Goal: Transaction & Acquisition: Purchase product/service

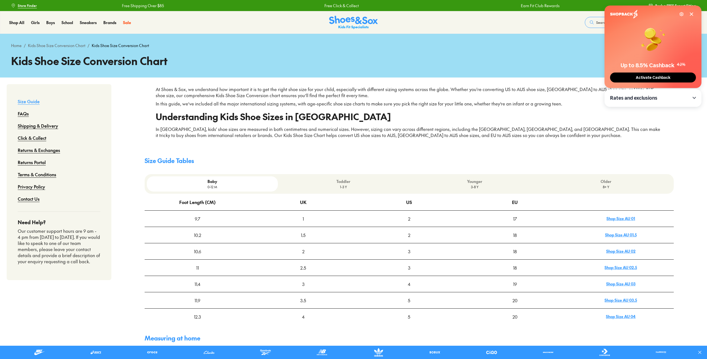
click at [661, 76] on span "Activate Cashback" at bounding box center [653, 77] width 38 height 5
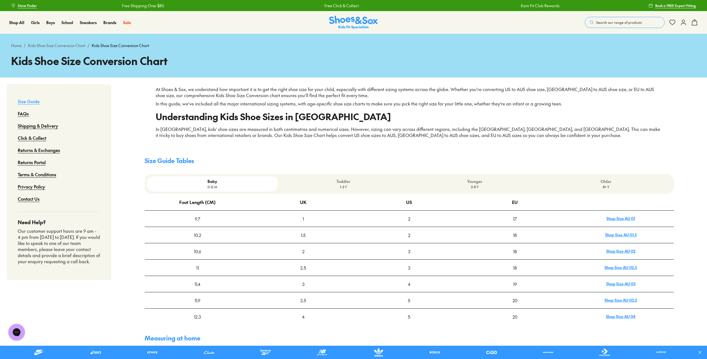
click at [604, 19] on button "Search our range of products" at bounding box center [625, 22] width 80 height 11
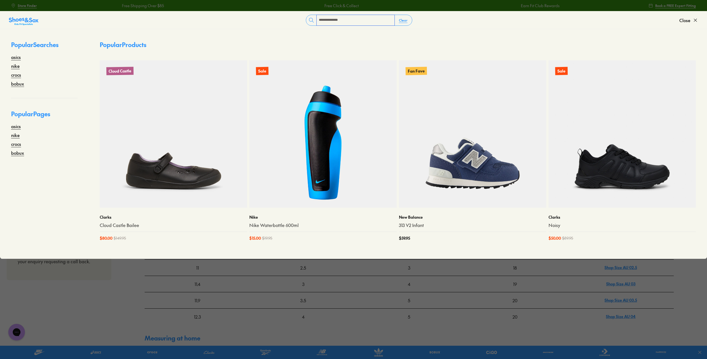
type input "**********"
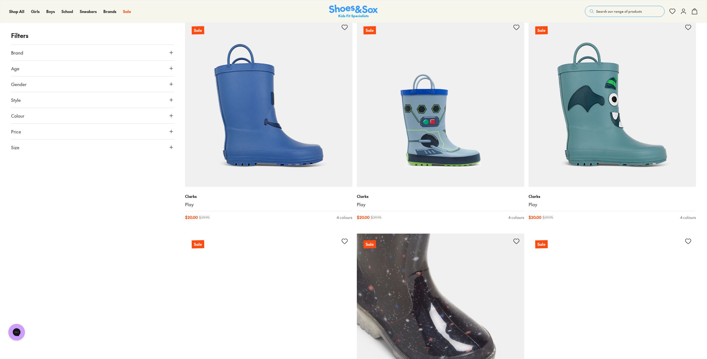
scroll to position [222, 0]
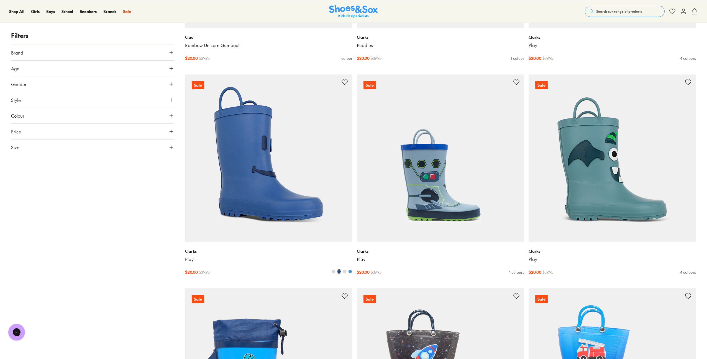
click at [275, 168] on img at bounding box center [268, 158] width 167 height 167
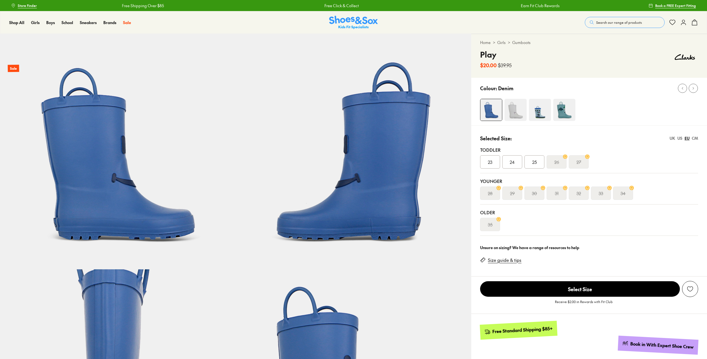
click at [505, 260] on link "Size guide & tips" at bounding box center [505, 260] width 34 height 6
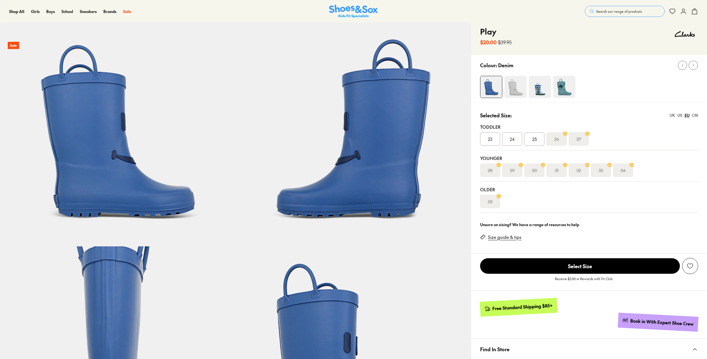
select select "*"
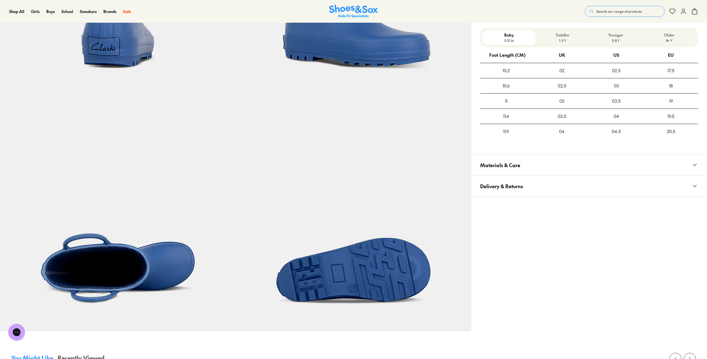
click at [620, 39] on p "3-8 Y" at bounding box center [616, 40] width 49 height 5
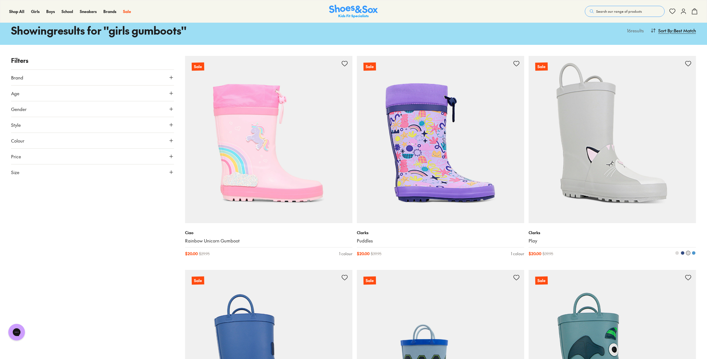
click at [611, 129] on img at bounding box center [612, 139] width 167 height 167
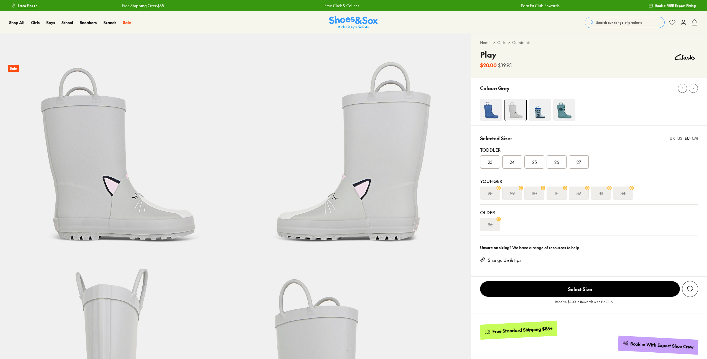
select select "*"
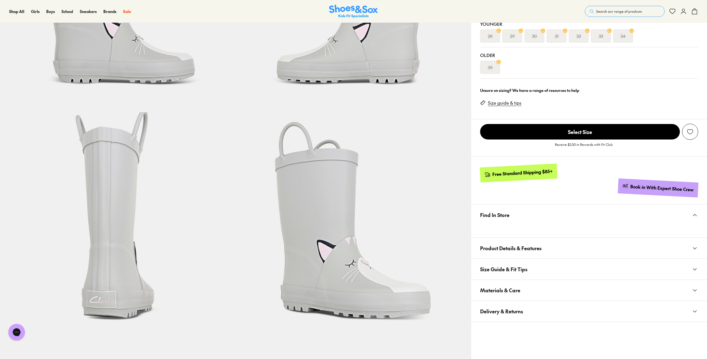
scroll to position [166, 0]
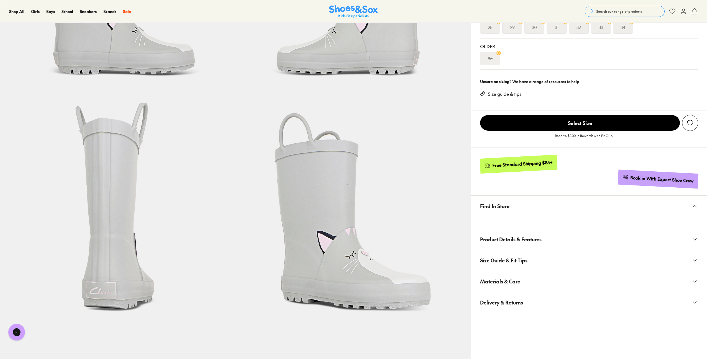
click at [569, 122] on span "Select Size" at bounding box center [580, 123] width 200 height 16
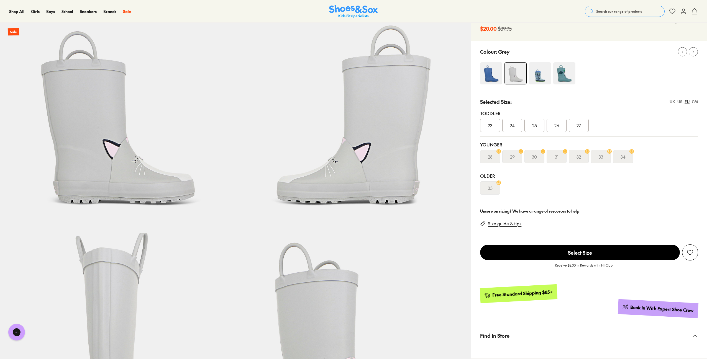
scroll to position [0, 0]
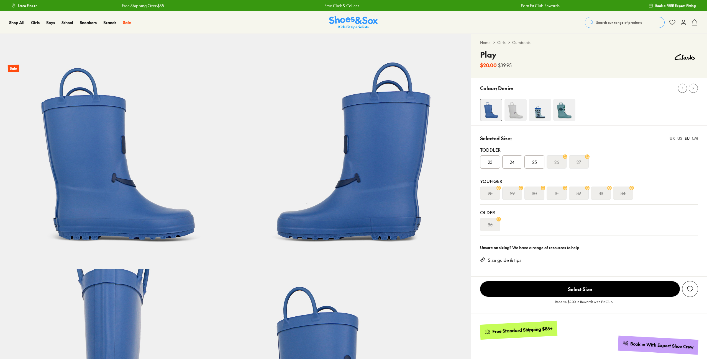
select select "*"
